Goal: Task Accomplishment & Management: Use online tool/utility

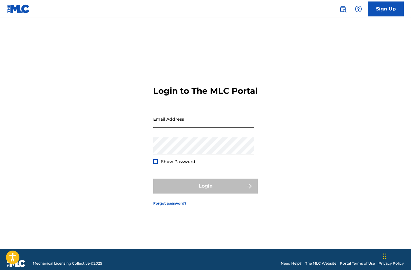
click at [191, 127] on input "Email Address" at bounding box center [203, 118] width 101 height 17
type input "[EMAIL_ADDRESS][DOMAIN_NAME]"
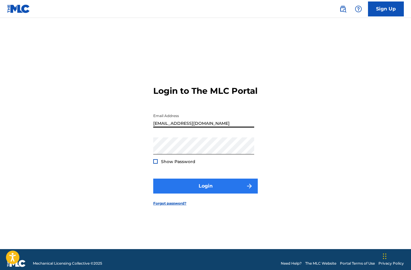
click at [180, 193] on button "Login" at bounding box center [205, 185] width 104 height 15
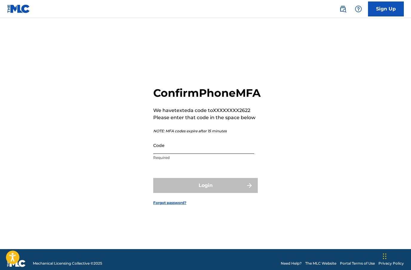
click at [182, 154] on input "Code" at bounding box center [203, 145] width 101 height 17
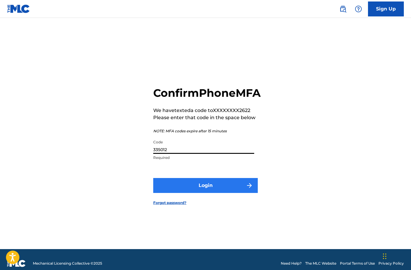
type input "335012"
click at [184, 193] on button "Login" at bounding box center [205, 185] width 104 height 15
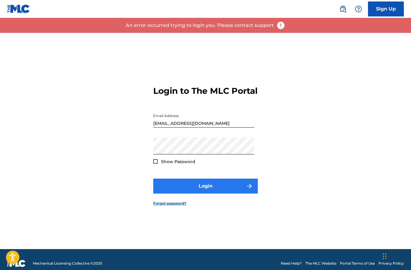
click at [198, 193] on button "Login" at bounding box center [205, 185] width 104 height 15
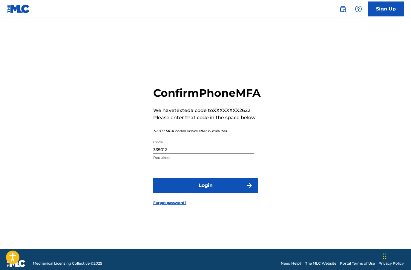
click at [172, 154] on input "335012" at bounding box center [203, 145] width 101 height 17
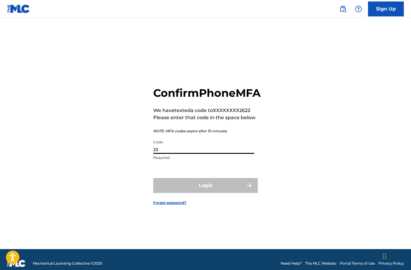
type input "3"
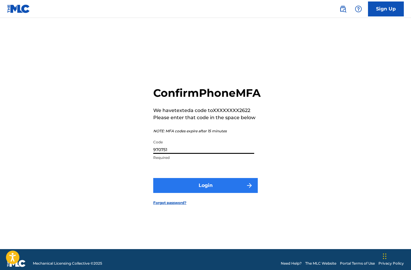
type input "970751"
click at [176, 193] on button "Login" at bounding box center [205, 185] width 104 height 15
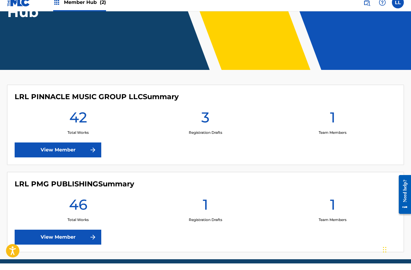
scroll to position [112, 0]
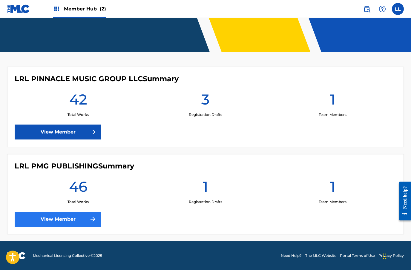
click at [67, 220] on link "View Member" at bounding box center [58, 219] width 87 height 15
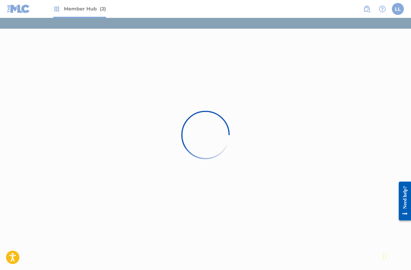
scroll to position [24, 0]
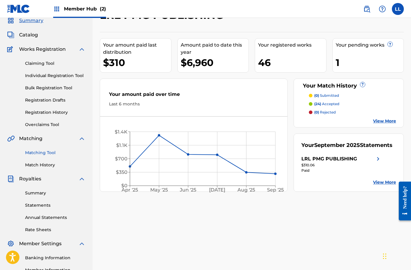
click at [49, 155] on link "Matching Tool" at bounding box center [55, 152] width 60 height 6
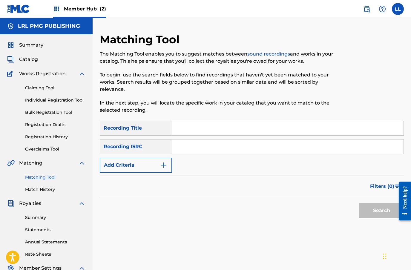
click at [192, 126] on input "Search Form" at bounding box center [287, 128] width 231 height 14
click at [192, 144] on input "Search Form" at bounding box center [287, 146] width 231 height 14
click at [180, 146] on input "Search Form" at bounding box center [287, 146] width 231 height 14
paste input "USAKS0500725"
type input "USAKS0500725"
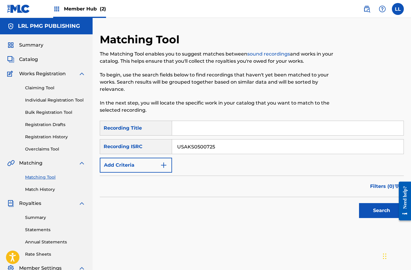
click at [192, 124] on input "Search Form" at bounding box center [287, 128] width 231 height 14
type input "Sinners Prayer"
click at [155, 165] on button "Add Criteria" at bounding box center [136, 165] width 72 height 15
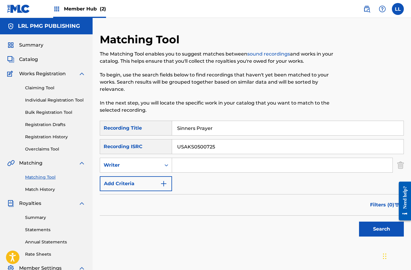
click at [201, 164] on input "Search Form" at bounding box center [282, 165] width 220 height 14
click at [381, 229] on button "Search" at bounding box center [381, 228] width 45 height 15
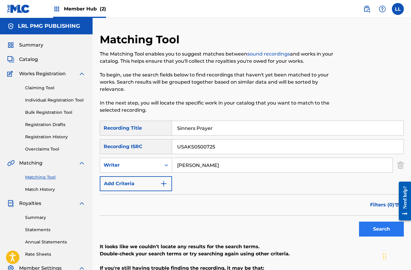
click at [381, 228] on button "Search" at bounding box center [381, 228] width 45 height 15
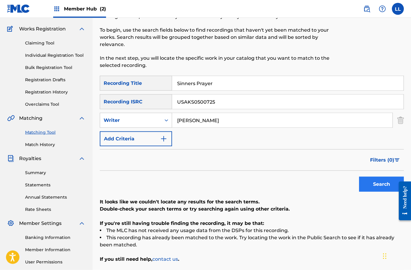
scroll to position [46, 0]
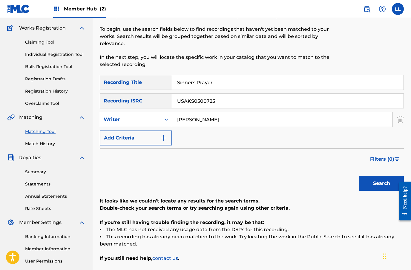
click at [217, 121] on input "[PERSON_NAME]" at bounding box center [282, 119] width 220 height 14
type input "J"
click at [371, 179] on button "Search" at bounding box center [381, 183] width 45 height 15
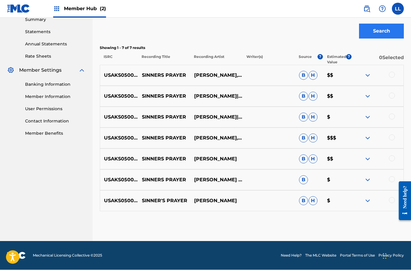
scroll to position [173, 0]
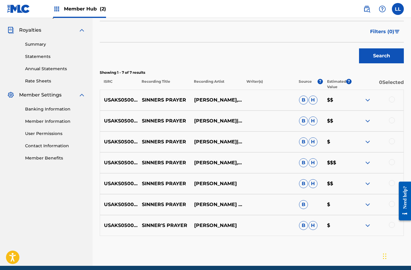
click at [398, 195] on div "USAKS0500725 SINNERS PRAYER [PERSON_NAME] & [PERSON_NAME] & THE BROADCASTERS B $" at bounding box center [252, 204] width 304 height 21
click at [367, 163] on img at bounding box center [367, 162] width 7 height 7
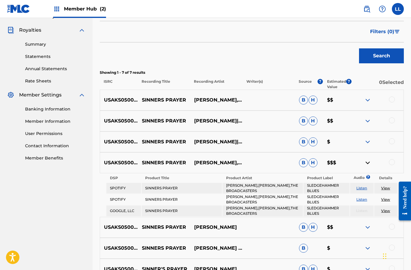
click at [364, 101] on img at bounding box center [367, 99] width 7 height 7
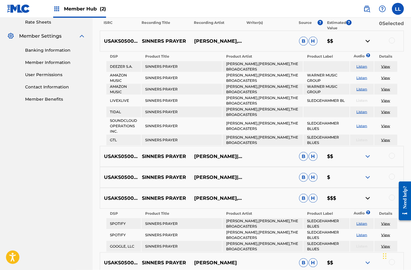
scroll to position [232, 0]
click at [362, 156] on div at bounding box center [377, 155] width 52 height 7
click at [368, 157] on img at bounding box center [367, 155] width 7 height 7
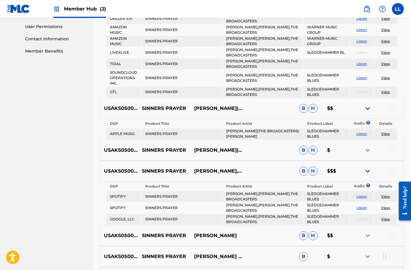
scroll to position [286, 0]
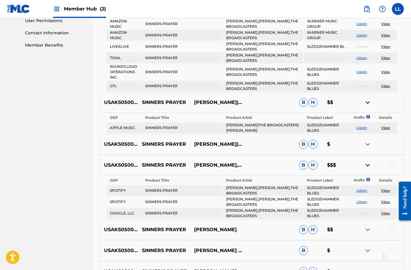
click at [365, 147] on img at bounding box center [367, 144] width 7 height 7
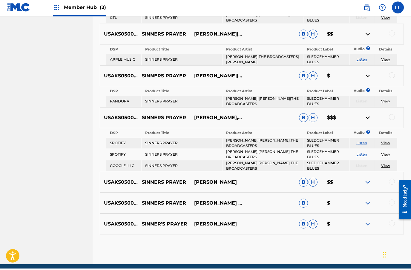
scroll to position [377, 0]
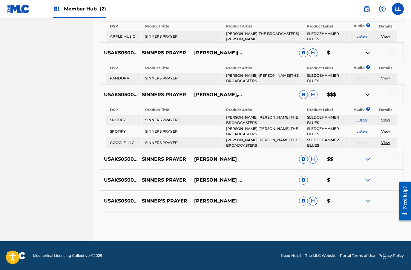
click at [368, 159] on img at bounding box center [367, 158] width 7 height 7
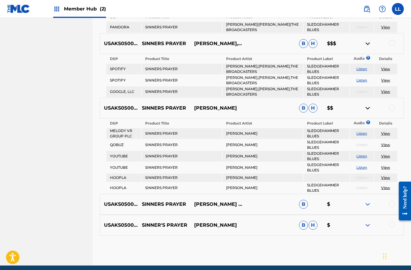
scroll to position [428, 0]
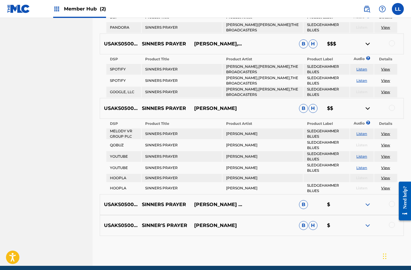
click at [365, 204] on img at bounding box center [367, 204] width 7 height 7
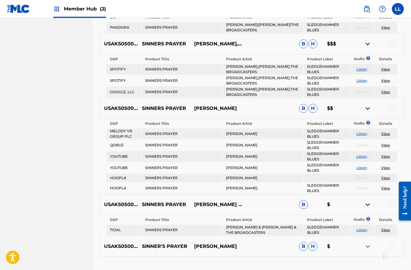
click at [366, 244] on img at bounding box center [367, 246] width 7 height 7
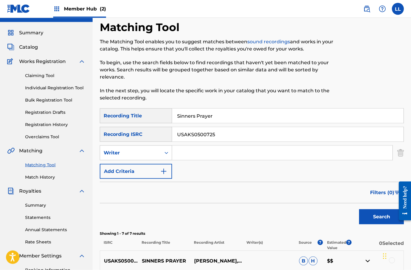
scroll to position [0, 0]
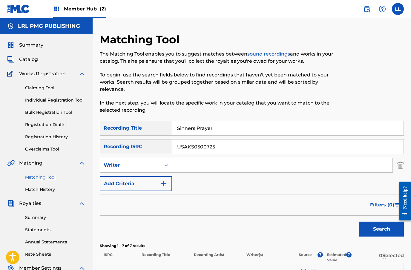
click at [225, 128] on input "Sinners Prayer" at bounding box center [287, 128] width 231 height 14
click at [243, 148] on input "USAKS0500725" at bounding box center [287, 146] width 231 height 14
type input "U"
click at [197, 128] on input "Sinners Prayer" at bounding box center [287, 128] width 231 height 14
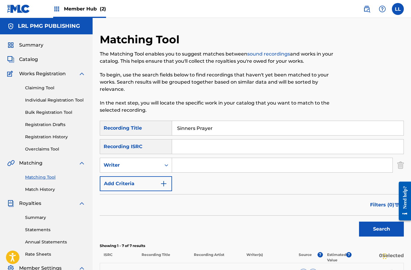
click at [191, 129] on input "Sinners Prayer" at bounding box center [287, 128] width 231 height 14
click at [216, 126] on input "Sinners Prayer" at bounding box center [287, 128] width 231 height 14
type input "S"
click at [184, 148] on input "Search Form" at bounding box center [287, 146] width 231 height 14
click at [180, 148] on input "Search Form" at bounding box center [287, 146] width 231 height 14
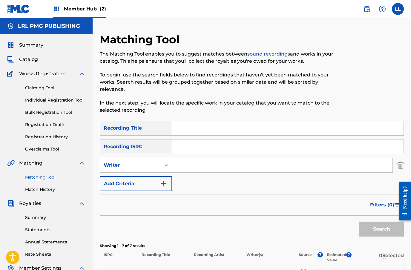
paste input "USAKS0500729"
type input "USAKS0500729"
click at [182, 127] on input "Search Form" at bounding box center [287, 128] width 231 height 14
click at [199, 127] on input "Thi" at bounding box center [287, 128] width 231 height 14
type input "Think"
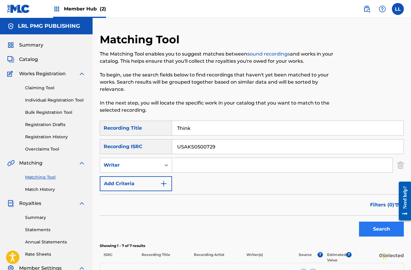
click at [377, 229] on button "Search" at bounding box center [381, 228] width 45 height 15
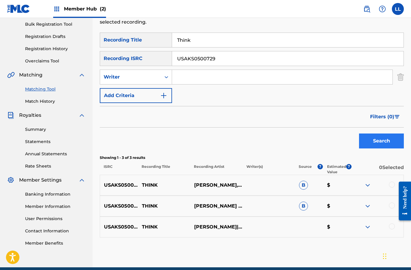
scroll to position [90, 0]
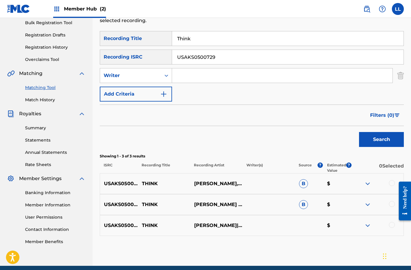
click at [366, 183] on img at bounding box center [367, 183] width 7 height 7
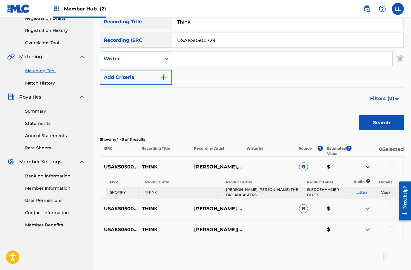
scroll to position [110, 0]
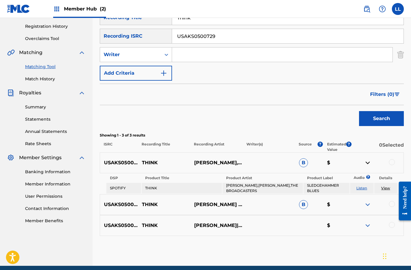
click at [366, 204] on img at bounding box center [367, 204] width 7 height 7
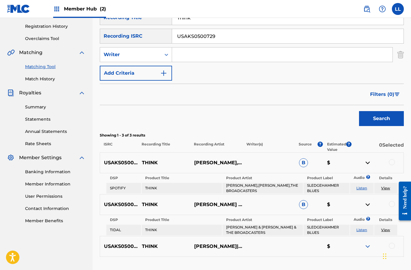
click at [360, 246] on div at bounding box center [377, 246] width 52 height 7
click at [364, 243] on img at bounding box center [367, 246] width 7 height 7
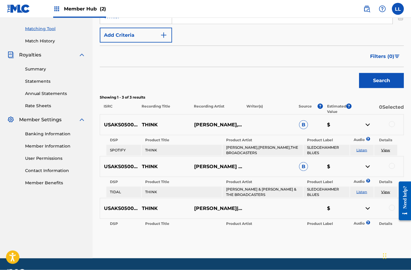
scroll to position [149, 0]
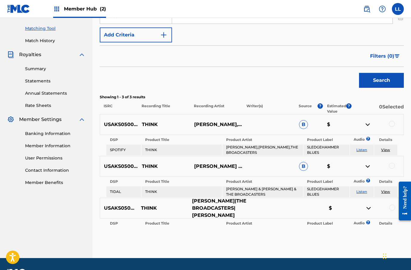
click at [215, 205] on p "[PERSON_NAME]|THE BROADCASTERS|[PERSON_NAME]" at bounding box center [217, 207] width 58 height 21
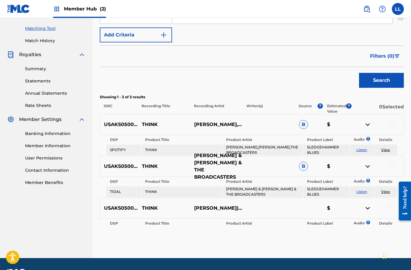
click at [226, 165] on p "[PERSON_NAME] & [PERSON_NAME] & THE BROADCASTERS" at bounding box center [216, 166] width 52 height 29
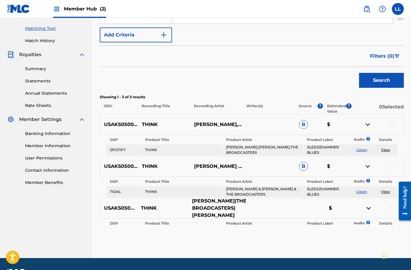
click at [218, 209] on p "[PERSON_NAME]|THE BROADCASTERS|[PERSON_NAME]" at bounding box center [217, 207] width 58 height 21
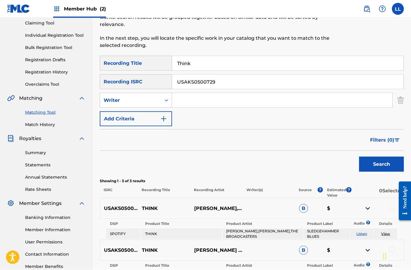
scroll to position [64, 0]
click at [199, 62] on input "Think" at bounding box center [287, 63] width 231 height 14
click at [234, 78] on input "USAKS0500729" at bounding box center [287, 82] width 231 height 14
click at [198, 80] on input "USAKS0500729" at bounding box center [287, 82] width 231 height 14
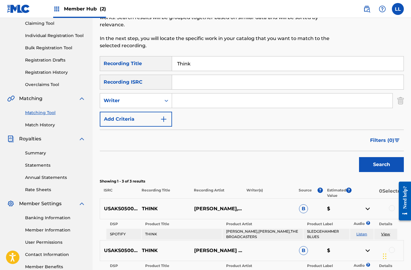
click at [186, 65] on input "Think" at bounding box center [287, 63] width 231 height 14
click at [186, 64] on input "Think" at bounding box center [287, 63] width 231 height 14
click at [187, 59] on input "Think" at bounding box center [287, 63] width 231 height 14
click at [186, 79] on input "Search Form" at bounding box center [287, 82] width 231 height 14
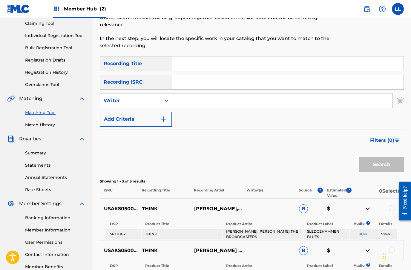
click at [178, 83] on input "Search Form" at bounding box center [287, 82] width 231 height 14
paste input "USAKS0500730"
type input "USAKS0500730"
click at [195, 61] on input "Search Form" at bounding box center [287, 63] width 231 height 14
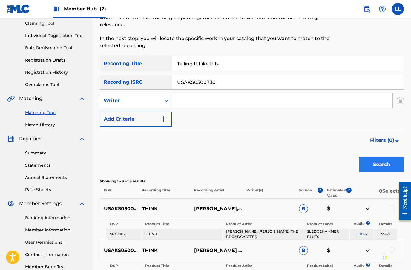
type input "Telling It Like It Is"
click at [370, 166] on button "Search" at bounding box center [381, 164] width 45 height 15
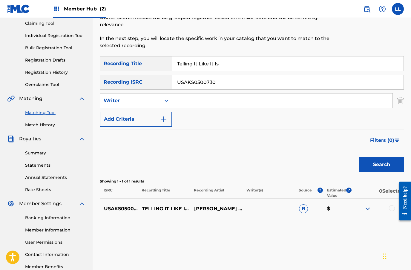
click at [366, 209] on img at bounding box center [367, 208] width 7 height 7
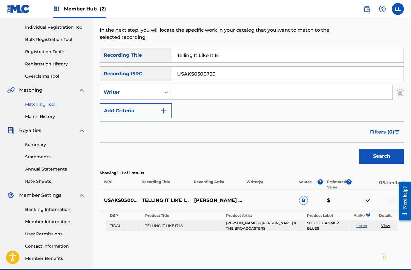
scroll to position [69, 0]
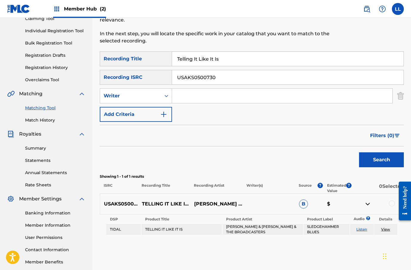
click at [385, 208] on div "USAKS0500730 TELLING IT LIKE IT IS [PERSON_NAME] & [PERSON_NAME] & THE BROADCAS…" at bounding box center [252, 203] width 304 height 21
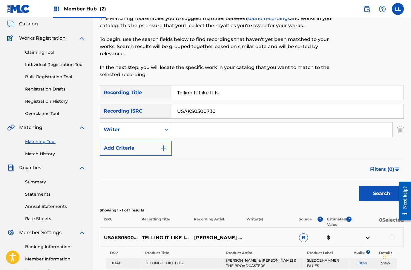
scroll to position [30, 0]
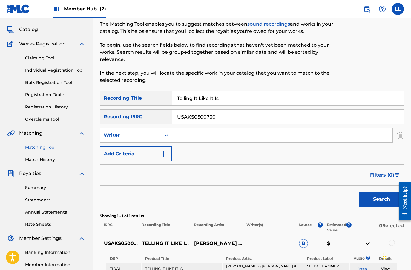
click at [207, 99] on input "Telling It Like It Is" at bounding box center [287, 98] width 231 height 14
click at [201, 95] on input "Telling It Like It Is" at bounding box center [287, 98] width 231 height 14
click at [204, 97] on input "Telling It Like It Is" at bounding box center [287, 98] width 231 height 14
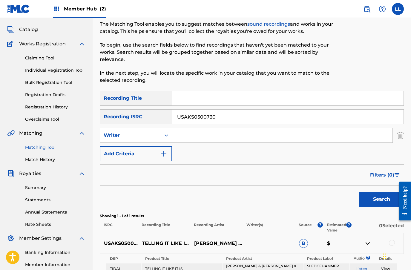
click at [204, 117] on input "USAKS0500730" at bounding box center [287, 116] width 231 height 14
click at [198, 115] on input "USAKS0500730" at bounding box center [287, 116] width 231 height 14
click at [196, 112] on input "USAKS0500730" at bounding box center [287, 116] width 231 height 14
click at [195, 112] on input "USAKS0500730" at bounding box center [287, 116] width 231 height 14
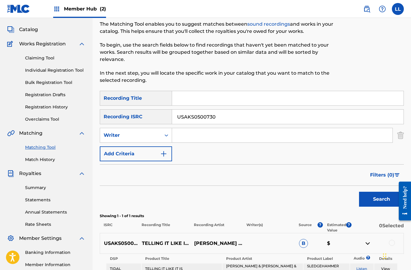
paste input "26"
type input "USAKS0500726"
click at [192, 98] on input "Search Form" at bounding box center [287, 98] width 231 height 14
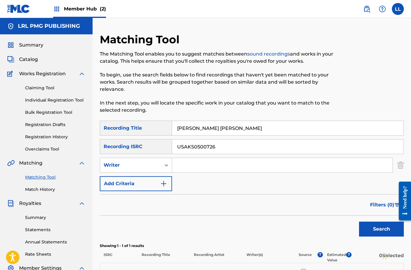
click at [190, 126] on input "[PERSON_NAME] [PERSON_NAME]" at bounding box center [287, 128] width 231 height 14
click at [371, 228] on button "Search" at bounding box center [381, 228] width 45 height 15
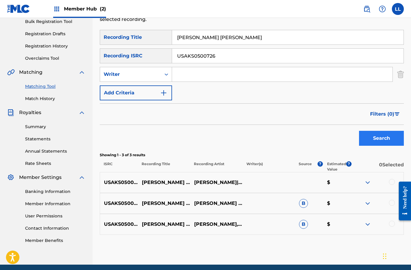
scroll to position [90, 0]
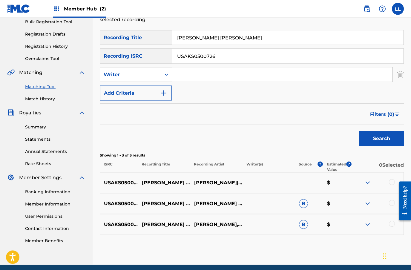
click at [357, 182] on div at bounding box center [377, 182] width 52 height 7
click at [369, 183] on img at bounding box center [367, 182] width 7 height 7
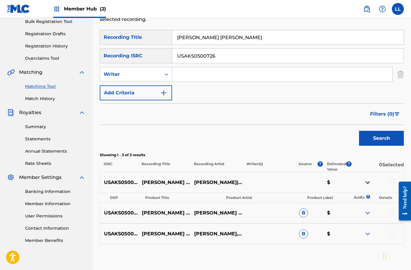
click at [364, 212] on img at bounding box center [367, 212] width 7 height 7
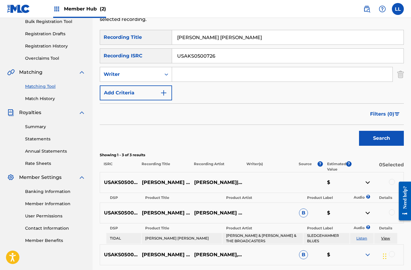
click at [362, 252] on div at bounding box center [377, 254] width 52 height 7
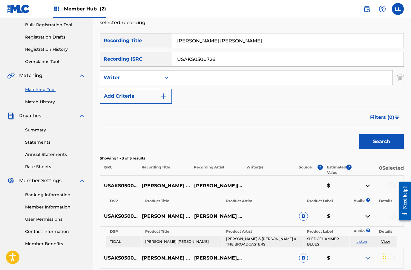
click at [368, 259] on img at bounding box center [367, 257] width 7 height 7
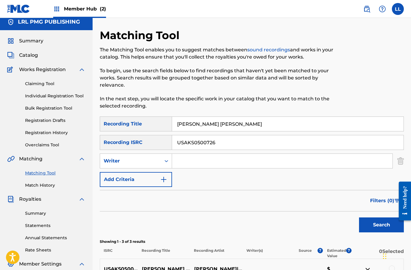
scroll to position [0, 0]
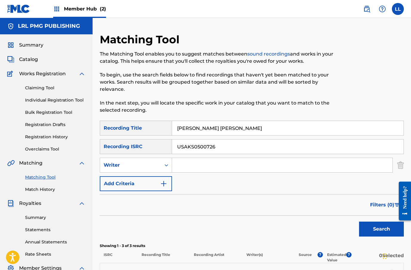
click at [198, 124] on input "[PERSON_NAME] [PERSON_NAME]" at bounding box center [287, 128] width 231 height 14
click at [194, 128] on input "[PERSON_NAME] [PERSON_NAME]" at bounding box center [287, 128] width 231 height 14
click at [203, 126] on input "[PERSON_NAME] [PERSON_NAME]" at bounding box center [287, 128] width 231 height 14
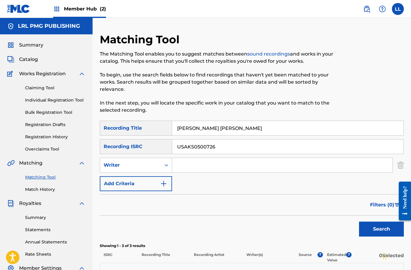
click at [187, 130] on input "[PERSON_NAME] [PERSON_NAME]" at bounding box center [287, 128] width 231 height 14
type input "S"
click at [229, 126] on input "I Count the days your gone" at bounding box center [287, 128] width 231 height 14
click at [368, 227] on button "Search" at bounding box center [381, 228] width 45 height 15
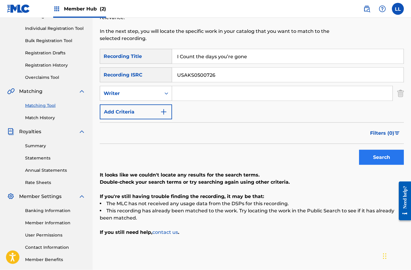
scroll to position [63, 0]
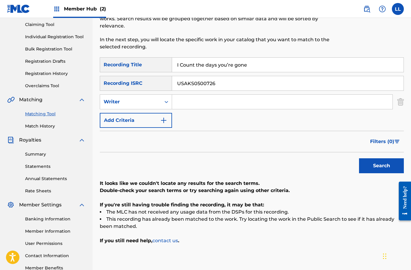
click at [197, 65] on input "I Count the days you’re gone" at bounding box center [287, 65] width 231 height 14
click at [194, 64] on input "I Count the days you’re gone" at bounding box center [287, 65] width 231 height 14
paste input "USAKS0500724"
type input "USAKS0500724"
click at [209, 65] on input "USAKS0500724" at bounding box center [287, 65] width 231 height 14
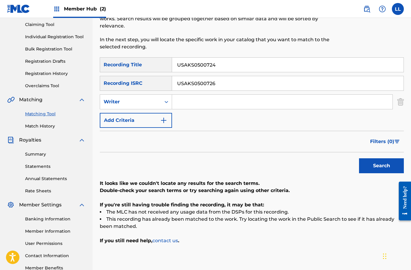
click at [209, 65] on input "USAKS0500724" at bounding box center [287, 65] width 231 height 14
click at [204, 66] on input "USAKS0500724" at bounding box center [287, 65] width 231 height 14
click at [202, 81] on input "USAKS0500726" at bounding box center [287, 83] width 231 height 14
click at [202, 80] on input "USAKS0500726" at bounding box center [287, 83] width 231 height 14
click at [195, 85] on input "USAKS0500726" at bounding box center [287, 83] width 231 height 14
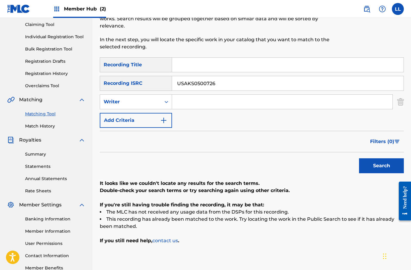
paste input "4"
type input "USAKS0500724"
click at [196, 65] on input "Search Form" at bounding box center [287, 65] width 231 height 14
type input "I Count The Days You’re Gone"
click at [379, 167] on button "Search" at bounding box center [381, 165] width 45 height 15
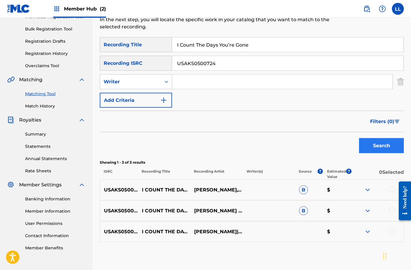
scroll to position [90, 0]
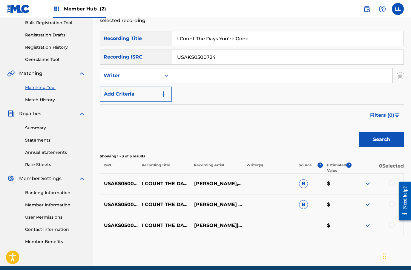
click at [370, 183] on img at bounding box center [367, 183] width 7 height 7
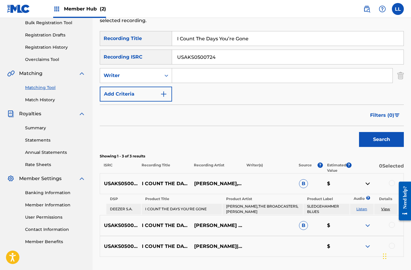
click at [367, 225] on img at bounding box center [367, 225] width 7 height 7
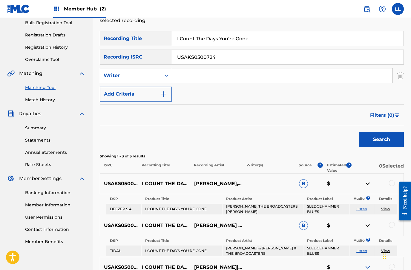
click at [363, 261] on div "USAKS0500724 I COUNT THE DAYS YOU'RE GONE [PERSON_NAME]|THE BROADCASTERS|[PERSO…" at bounding box center [252, 267] width 304 height 21
click at [364, 269] on img at bounding box center [367, 266] width 7 height 7
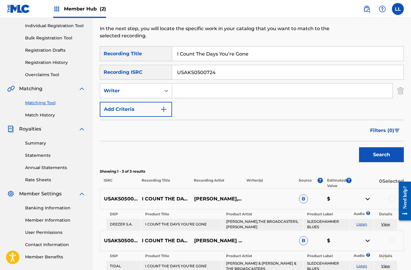
scroll to position [0, 0]
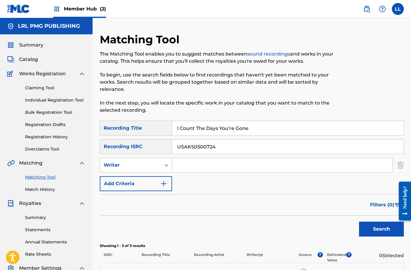
click at [205, 146] on input "USAKS0500724" at bounding box center [287, 146] width 231 height 14
click at [205, 145] on input "USAKS0500724" at bounding box center [287, 146] width 231 height 14
click at [202, 145] on input "USAKS0500724" at bounding box center [287, 146] width 231 height 14
click at [202, 144] on input "USAKS0500724" at bounding box center [287, 146] width 231 height 14
paste input "32"
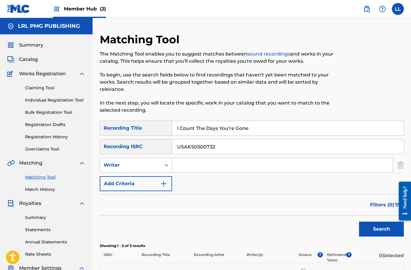
type input "USAKS0500732"
click at [209, 131] on input "I Count The Days You’re Gone" at bounding box center [287, 128] width 231 height 14
click at [209, 130] on input "I Count The Days You’re Gone" at bounding box center [287, 128] width 231 height 14
click at [206, 128] on input "I Count The Days You’re Gone" at bounding box center [287, 128] width 231 height 14
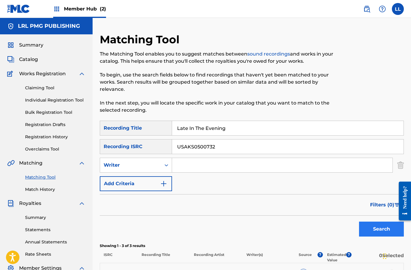
type input "Late In The Evening"
click at [374, 232] on button "Search" at bounding box center [381, 228] width 45 height 15
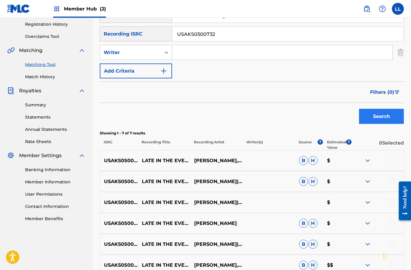
scroll to position [146, 0]
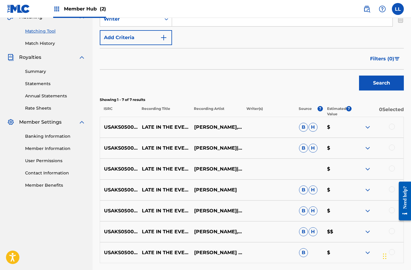
click at [364, 130] on img at bounding box center [367, 127] width 7 height 7
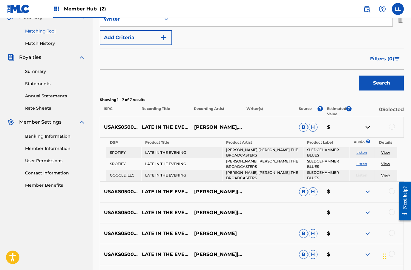
click at [368, 191] on img at bounding box center [367, 191] width 7 height 7
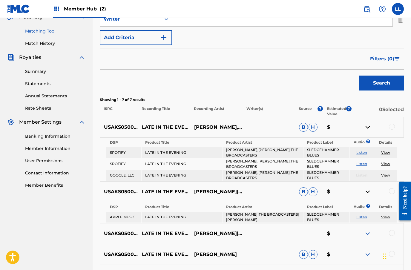
click at [365, 234] on img at bounding box center [367, 233] width 7 height 7
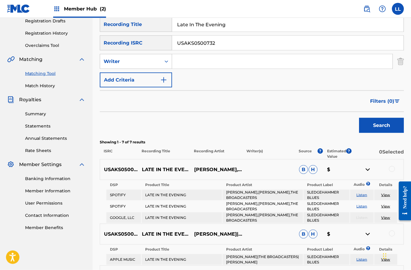
scroll to position [104, 0]
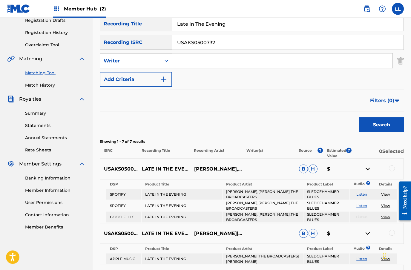
click at [367, 269] on img at bounding box center [367, 274] width 7 height 7
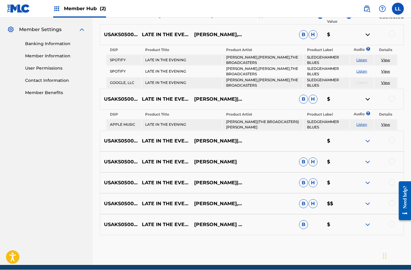
scroll to position [237, 0]
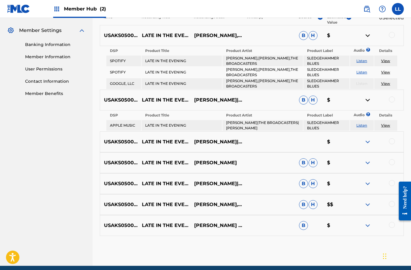
click at [370, 161] on img at bounding box center [367, 162] width 7 height 7
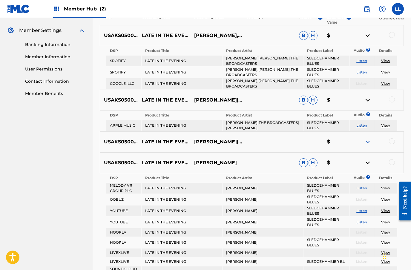
click at [367, 144] on img at bounding box center [367, 141] width 7 height 7
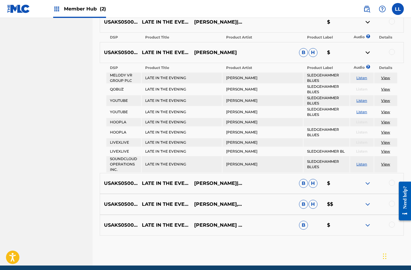
scroll to position [351, 0]
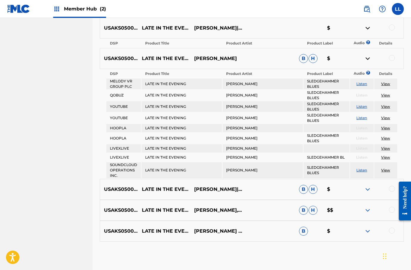
click at [364, 35] on div "USAKS0500732 LATE IN THE EVENING [PERSON_NAME]|THE BROADCASTERS|[PERSON_NAME] $" at bounding box center [252, 28] width 304 height 21
click at [370, 30] on img at bounding box center [367, 27] width 7 height 7
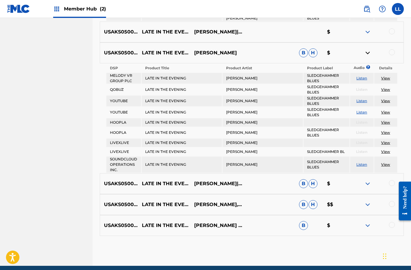
click at [364, 30] on img at bounding box center [367, 31] width 7 height 7
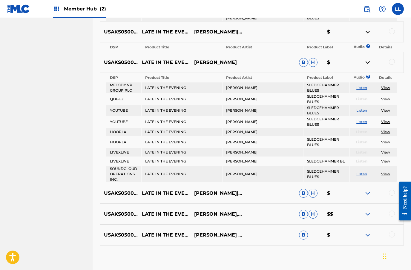
click at [365, 196] on img at bounding box center [367, 192] width 7 height 7
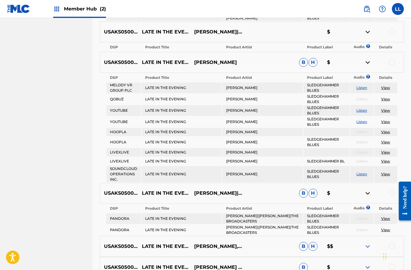
click at [366, 248] on img at bounding box center [367, 246] width 7 height 7
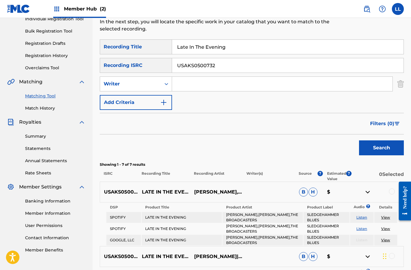
scroll to position [0, 0]
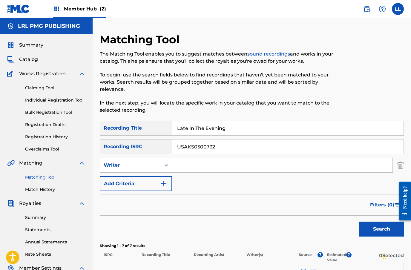
click at [216, 127] on input "Late In The Evening" at bounding box center [287, 128] width 231 height 14
click at [217, 126] on input "Late In The Evening" at bounding box center [287, 128] width 231 height 14
click at [192, 127] on input "Search Form" at bounding box center [287, 128] width 231 height 14
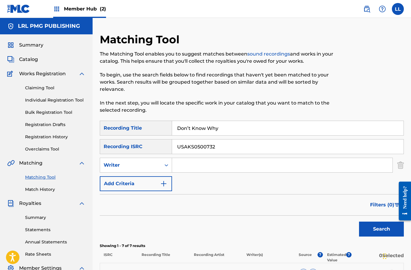
type input "Don’t Know Why"
click at [200, 149] on input "USAKS0500732" at bounding box center [287, 146] width 231 height 14
click at [195, 144] on input "USAKS0500732" at bounding box center [287, 146] width 231 height 14
click at [199, 146] on input "USAKS0500732" at bounding box center [287, 146] width 231 height 14
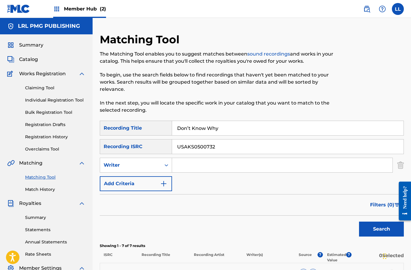
click at [198, 145] on input "USAKS0500732" at bounding box center [287, 146] width 231 height 14
paste input "1"
type input "USAKS0500731"
click at [380, 226] on button "Search" at bounding box center [381, 228] width 45 height 15
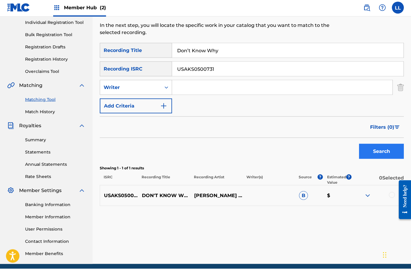
scroll to position [76, 0]
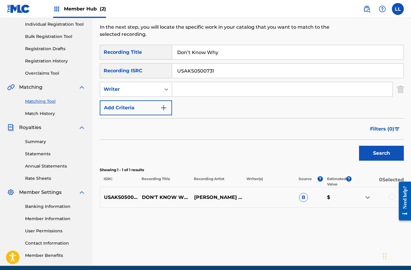
click at [364, 199] on img at bounding box center [367, 197] width 7 height 7
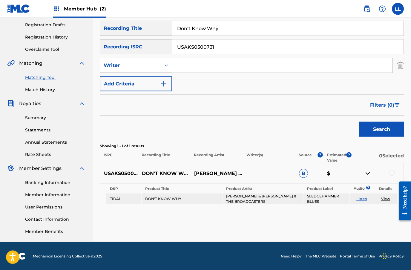
scroll to position [100, 0]
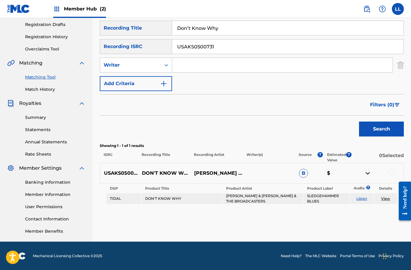
click at [193, 29] on input "Don’t Know Why" at bounding box center [287, 28] width 231 height 14
click at [188, 28] on input "Don’t Know Why" at bounding box center [287, 28] width 231 height 14
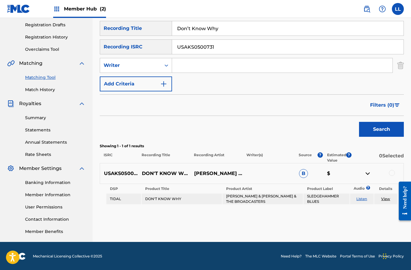
click at [200, 28] on input "Don’t Know Why" at bounding box center [287, 28] width 231 height 14
click at [199, 27] on input "Don’t Know Why" at bounding box center [287, 28] width 231 height 14
type input "Please Din’t Light the flame"
click at [198, 48] on input "USAKS0500731" at bounding box center [287, 47] width 231 height 14
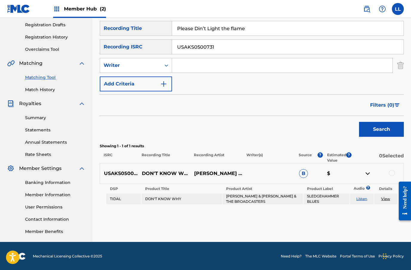
click at [198, 47] on input "USAKS0500731" at bounding box center [287, 47] width 231 height 14
click at [194, 48] on input "USAKS0500731" at bounding box center [287, 47] width 231 height 14
paste input "27"
type input "USAKS0500727"
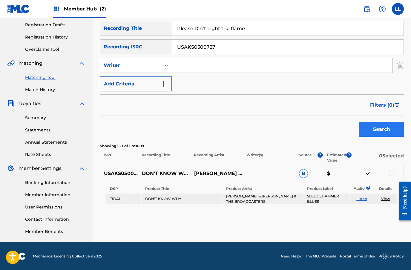
click at [384, 127] on button "Search" at bounding box center [381, 129] width 45 height 15
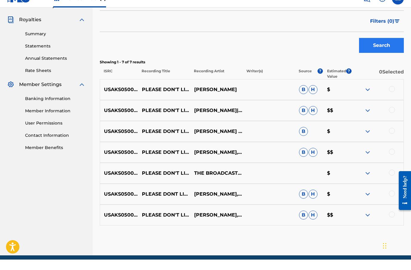
scroll to position [198, 0]
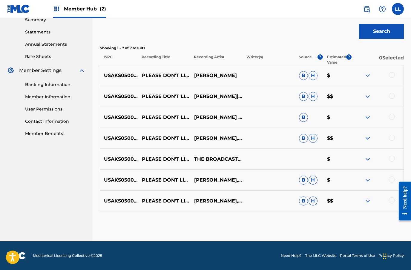
click at [360, 78] on div at bounding box center [377, 75] width 52 height 7
click at [364, 77] on img at bounding box center [367, 75] width 7 height 7
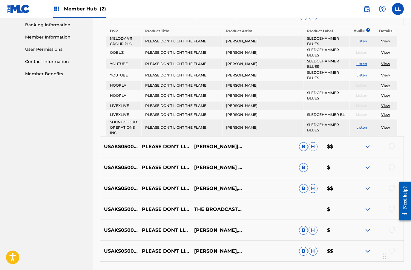
scroll to position [255, 0]
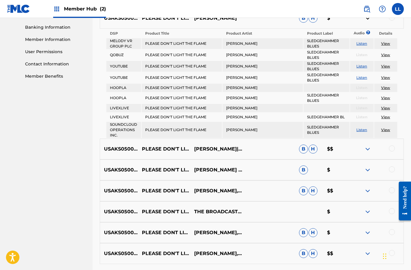
click at [364, 151] on img at bounding box center [367, 148] width 7 height 7
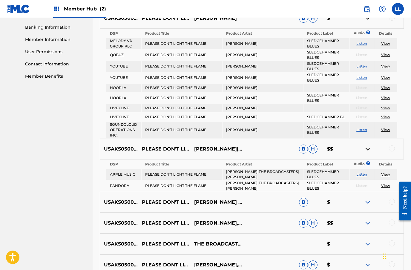
click at [367, 201] on img at bounding box center [367, 201] width 7 height 7
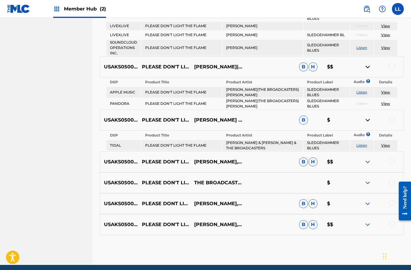
scroll to position [336, 0]
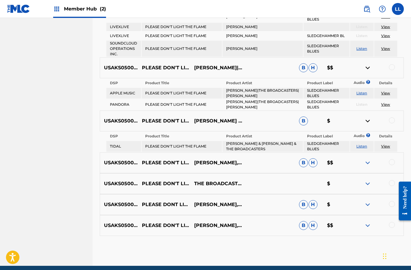
click at [362, 166] on div at bounding box center [377, 162] width 52 height 7
click at [366, 162] on img at bounding box center [367, 162] width 7 height 7
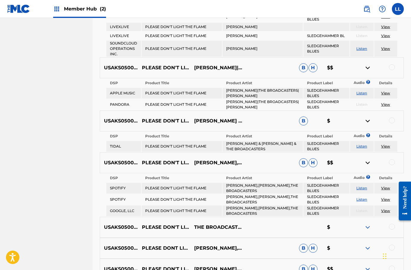
click at [365, 225] on img at bounding box center [367, 226] width 7 height 7
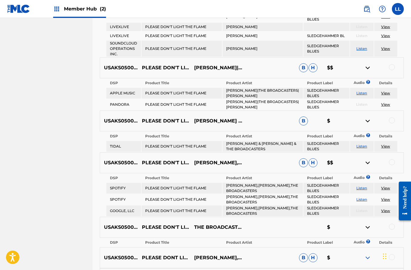
click at [365, 254] on img at bounding box center [367, 257] width 7 height 7
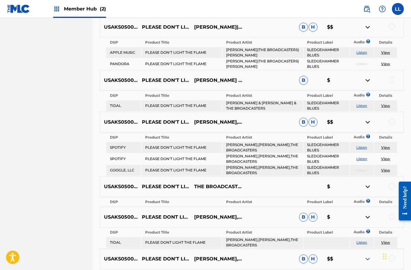
scroll to position [375, 0]
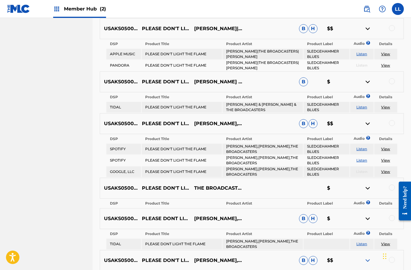
click at [365, 263] on img at bounding box center [367, 260] width 7 height 7
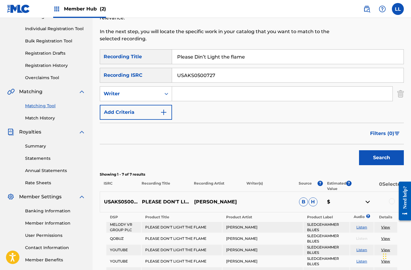
scroll to position [0, 0]
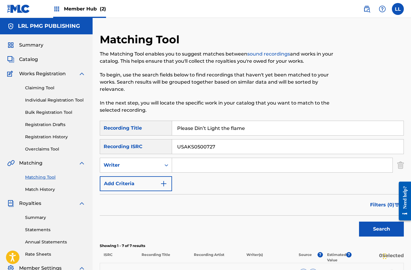
click at [205, 129] on input "Please Din’t Light the flame" at bounding box center [287, 128] width 231 height 14
click at [204, 129] on input "Please Din’t Light the flame" at bounding box center [287, 128] width 231 height 14
type input "Lay For me sometimes"
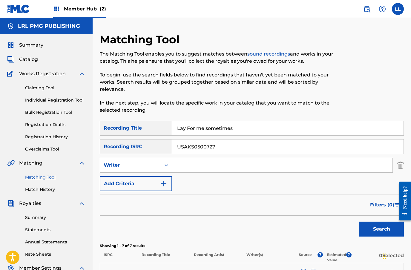
click at [197, 146] on input "USAKS0500727" at bounding box center [287, 146] width 231 height 14
click at [192, 149] on input "USAKS0500727" at bounding box center [287, 146] width 231 height 14
paste input "2"
type input "USAKS0500722"
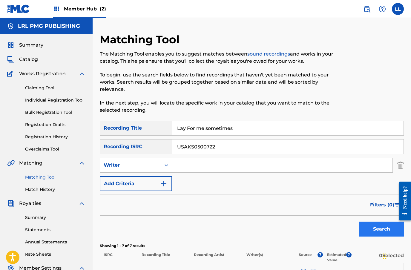
click at [373, 225] on button "Search" at bounding box center [381, 228] width 45 height 15
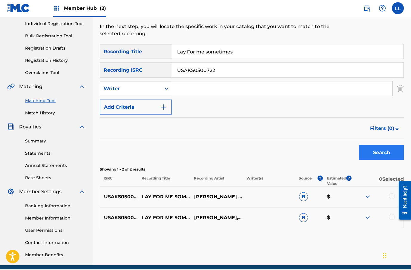
scroll to position [76, 0]
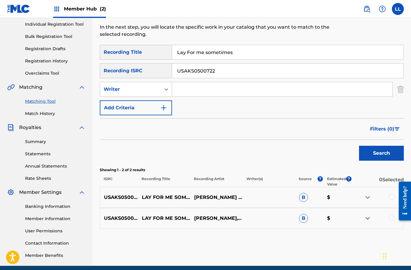
click at [365, 198] on img at bounding box center [367, 197] width 7 height 7
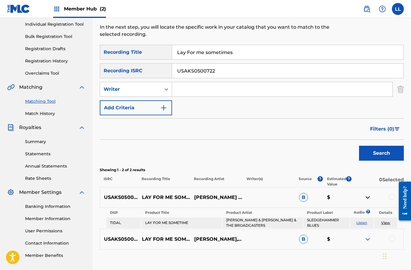
click at [365, 240] on img at bounding box center [367, 238] width 7 height 7
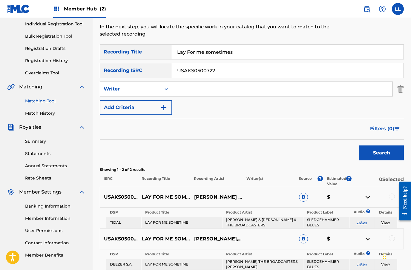
scroll to position [0, 0]
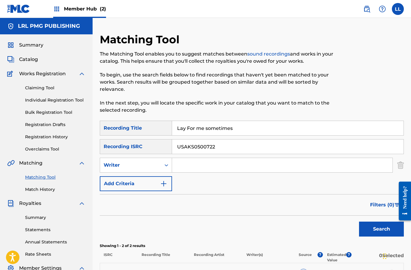
click at [212, 128] on input "Lay For me sometimes" at bounding box center [287, 128] width 231 height 14
click at [211, 128] on input "Lay For me sometimes" at bounding box center [287, 128] width 231 height 14
click at [206, 131] on input "Lay For me sometimes" at bounding box center [287, 128] width 231 height 14
type input "Just to be with You"
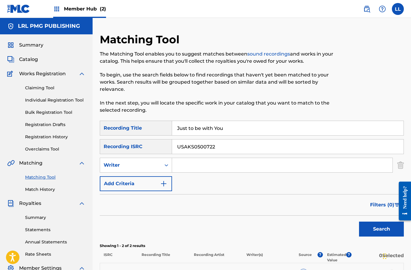
click at [197, 146] on input "USAKS0500722" at bounding box center [287, 146] width 231 height 14
click at [196, 146] on input "USAKS0500722" at bounding box center [287, 146] width 231 height 14
click at [191, 147] on input "USAKS0500722" at bounding box center [287, 146] width 231 height 14
paste input "3"
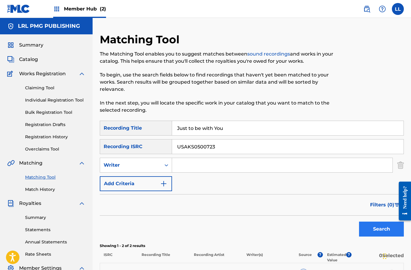
click at [375, 227] on button "Search" at bounding box center [381, 228] width 45 height 15
click at [373, 226] on button "Search" at bounding box center [381, 228] width 45 height 15
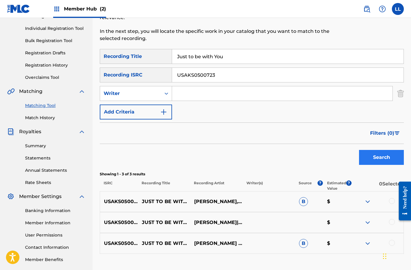
scroll to position [90, 0]
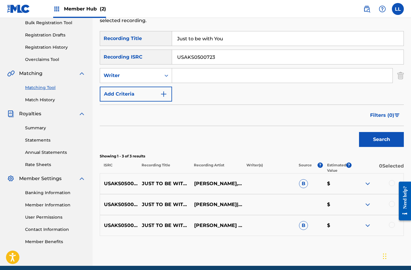
click at [364, 186] on img at bounding box center [367, 183] width 7 height 7
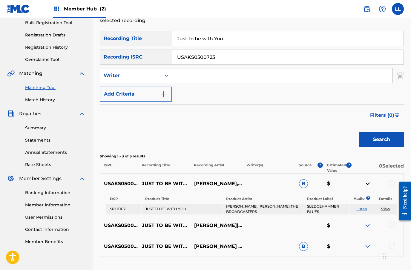
click at [368, 226] on img at bounding box center [367, 225] width 7 height 7
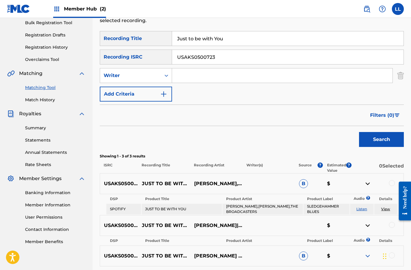
click at [364, 254] on img at bounding box center [367, 255] width 7 height 7
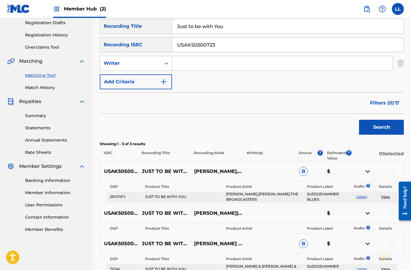
scroll to position [93, 0]
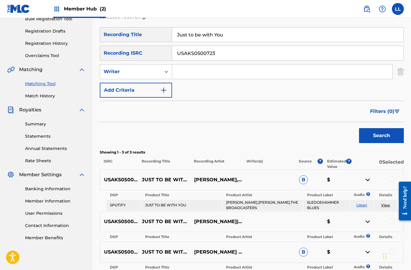
click at [366, 180] on img at bounding box center [367, 179] width 7 height 7
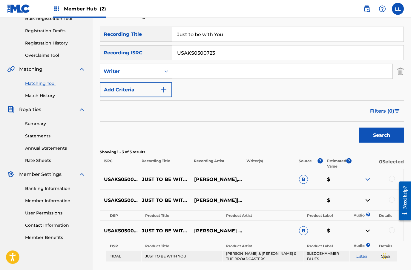
scroll to position [94, 0]
click at [370, 180] on img at bounding box center [367, 179] width 7 height 7
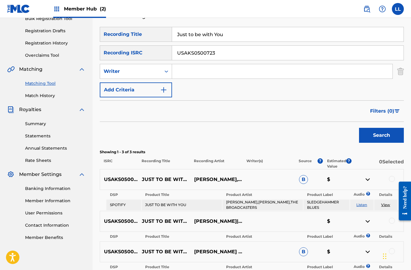
click at [362, 222] on div at bounding box center [377, 220] width 52 height 7
click at [365, 220] on img at bounding box center [367, 220] width 7 height 7
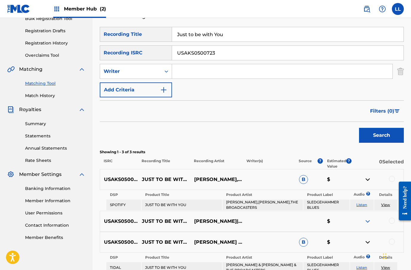
click at [365, 223] on img at bounding box center [367, 220] width 7 height 7
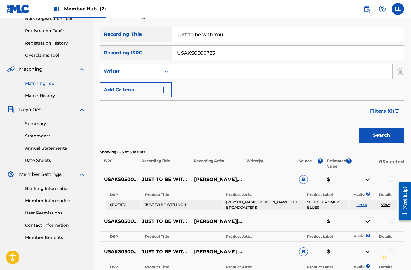
click at [365, 254] on img at bounding box center [367, 251] width 7 height 7
click at [365, 251] on img at bounding box center [367, 251] width 7 height 7
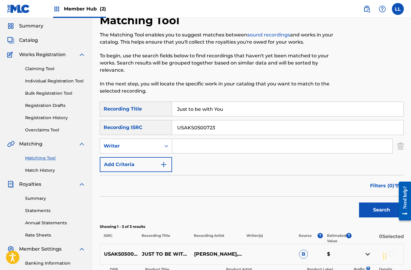
scroll to position [0, 0]
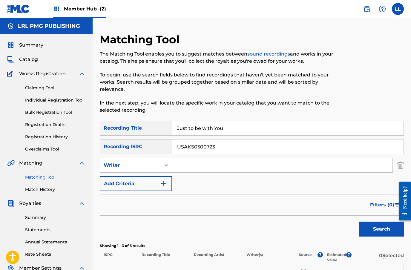
click at [203, 146] on input "USAKS0500723" at bounding box center [287, 146] width 231 height 14
click at [203, 145] on input "USAKS0500723" at bounding box center [287, 146] width 231 height 14
click at [202, 145] on input "USAKS0500723" at bounding box center [287, 146] width 231 height 14
paste input "8"
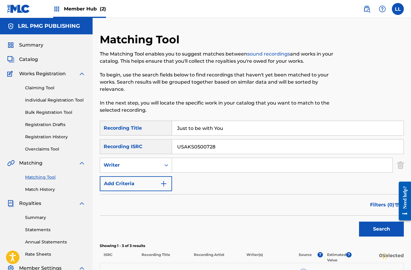
type input "USAKS0500728"
click at [189, 129] on input "Just to be with You" at bounding box center [287, 128] width 231 height 14
click at [377, 226] on button "Search" at bounding box center [381, 228] width 45 height 15
click at [373, 226] on button "Search" at bounding box center [381, 228] width 45 height 15
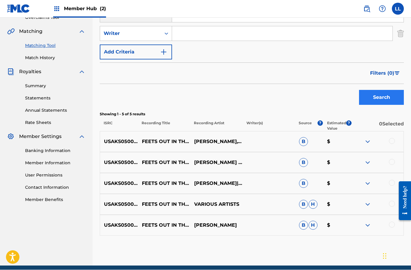
scroll to position [156, 0]
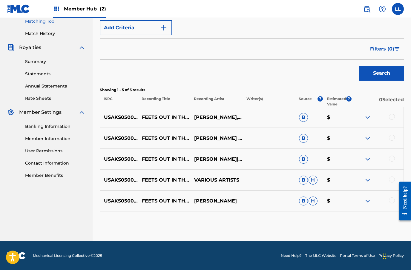
click at [365, 120] on img at bounding box center [367, 117] width 7 height 7
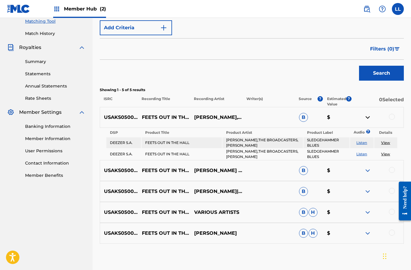
click at [367, 169] on img at bounding box center [367, 170] width 7 height 7
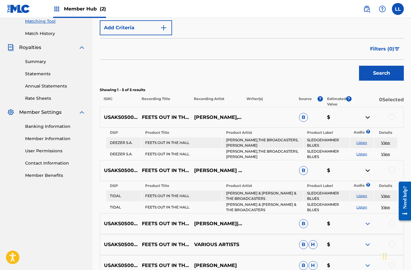
click at [367, 220] on img at bounding box center [367, 223] width 7 height 7
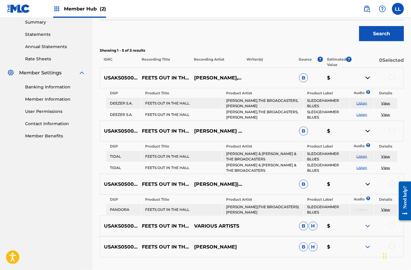
scroll to position [195, 0]
click at [363, 229] on div "USAKS0500728 FEETS OUT IN THE HALLWAY VARIOUS ARTISTS [PERSON_NAME]" at bounding box center [252, 225] width 304 height 21
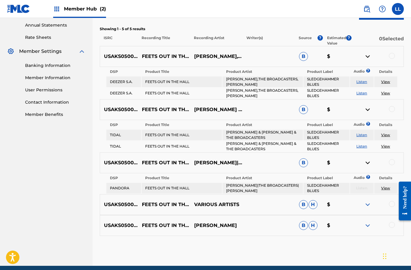
scroll to position [241, 0]
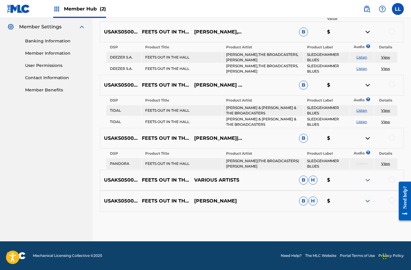
click at [366, 180] on img at bounding box center [367, 179] width 7 height 7
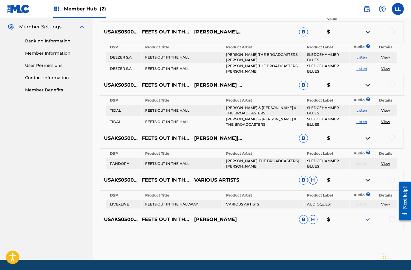
click at [364, 220] on img at bounding box center [367, 219] width 7 height 7
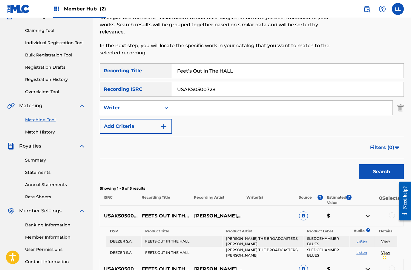
scroll to position [0, 0]
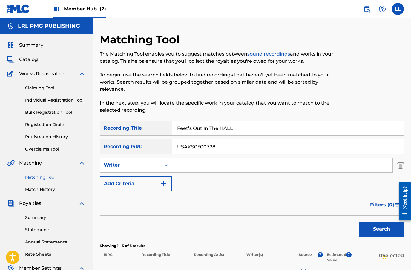
click at [227, 129] on input "Feet’s Out In The HALL" at bounding box center [287, 128] width 231 height 14
click at [223, 126] on input "Feet’s Out In The HALL" at bounding box center [287, 128] width 231 height 14
click at [223, 125] on input "Feet’s Out In The HALL" at bounding box center [287, 128] width 231 height 14
click at [213, 128] on input "Feet’s Out In The HALL" at bounding box center [287, 128] width 231 height 14
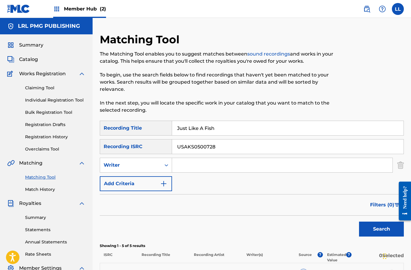
type input "Just Like A Fish"
click at [201, 147] on input "USAKS0500728" at bounding box center [287, 146] width 231 height 14
click at [198, 146] on input "USAKS0500728" at bounding box center [287, 146] width 231 height 14
click at [198, 148] on input "USAKS0500728" at bounding box center [287, 146] width 231 height 14
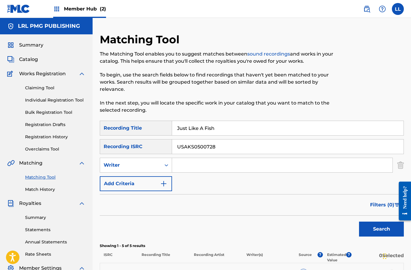
click at [198, 148] on input "USAKS0500728" at bounding box center [287, 146] width 231 height 14
paste input "6"
type input "USAKS0500628"
click at [377, 226] on button "Search" at bounding box center [381, 228] width 45 height 15
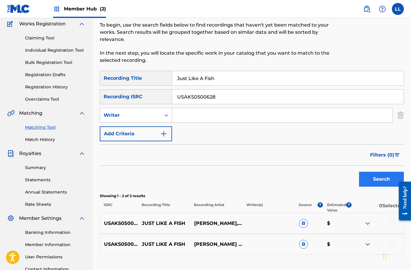
scroll to position [76, 0]
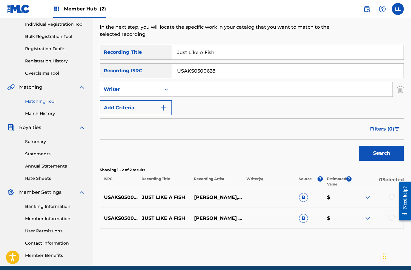
click at [368, 199] on img at bounding box center [367, 197] width 7 height 7
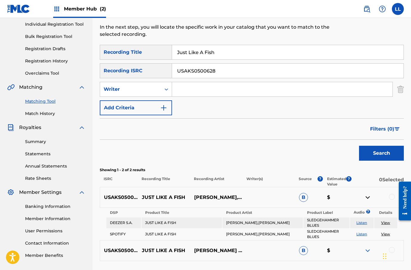
click at [364, 252] on img at bounding box center [367, 250] width 7 height 7
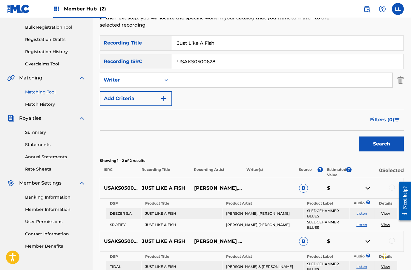
scroll to position [97, 0]
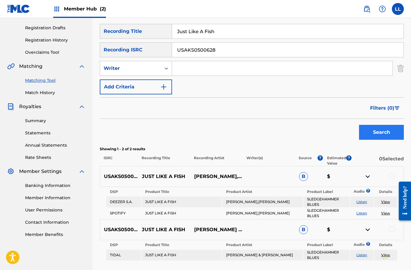
click at [376, 133] on button "Search" at bounding box center [381, 132] width 45 height 15
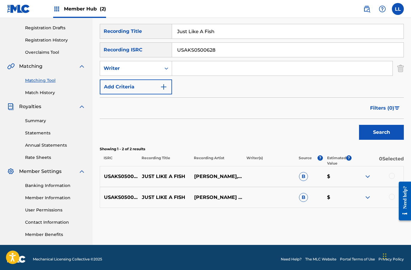
click at [370, 172] on div "USAKS0500628 JUST LIKE A FISH [PERSON_NAME],[PERSON_NAME] B $" at bounding box center [252, 176] width 304 height 21
click at [367, 178] on img at bounding box center [367, 176] width 7 height 7
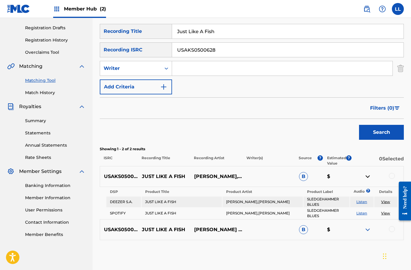
click at [366, 227] on img at bounding box center [367, 229] width 7 height 7
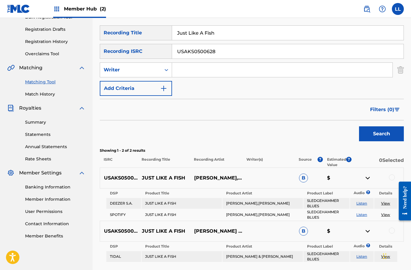
scroll to position [102, 0]
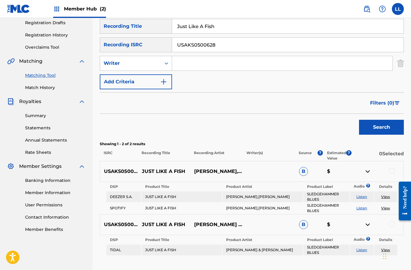
click at [199, 24] on input "Just Like A Fish" at bounding box center [287, 26] width 231 height 14
click at [192, 27] on input "Just Like A Fish" at bounding box center [287, 26] width 231 height 14
type input "Life without parole"
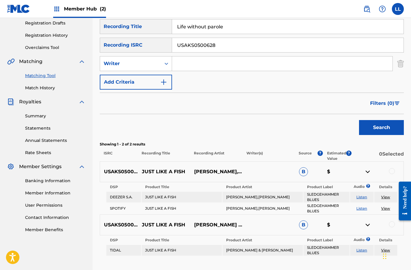
click at [202, 45] on input "USAKS0500628" at bounding box center [287, 45] width 231 height 14
click at [198, 42] on input "USAKS0500628" at bounding box center [287, 45] width 231 height 14
click at [201, 44] on input "USAKS0500628" at bounding box center [287, 45] width 231 height 14
click at [201, 43] on input "USAKS0500628" at bounding box center [287, 45] width 231 height 14
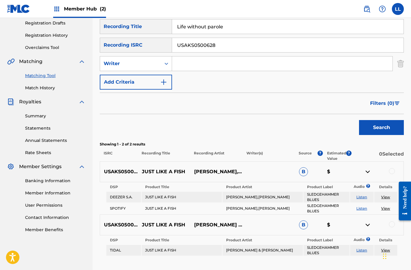
click at [198, 41] on input "USAKS0500628" at bounding box center [287, 45] width 231 height 14
paste input "9"
click at [385, 129] on button "Search" at bounding box center [381, 127] width 45 height 15
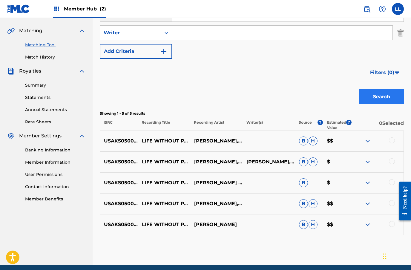
scroll to position [125, 0]
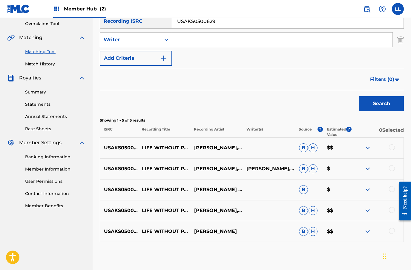
click at [365, 147] on img at bounding box center [367, 147] width 7 height 7
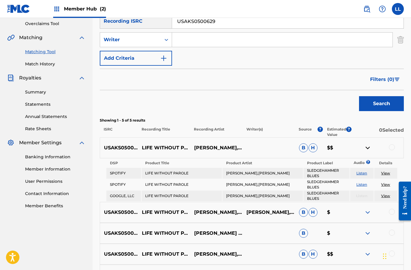
click at [364, 214] on img at bounding box center [367, 212] width 7 height 7
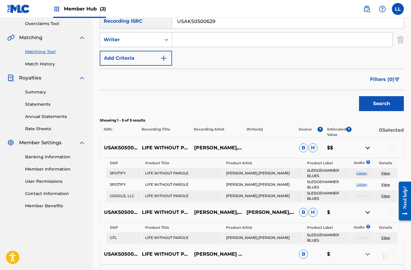
click at [365, 254] on img at bounding box center [367, 253] width 7 height 7
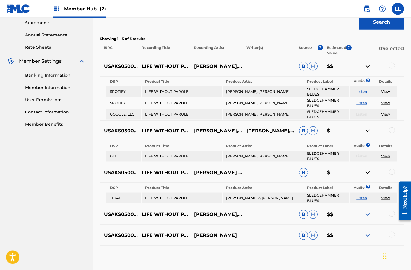
scroll to position [217, 0]
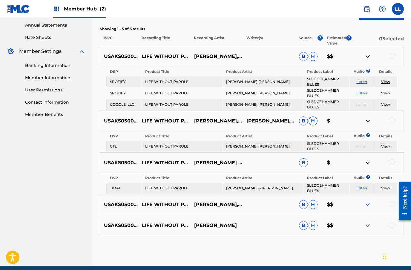
click at [369, 207] on img at bounding box center [367, 204] width 7 height 7
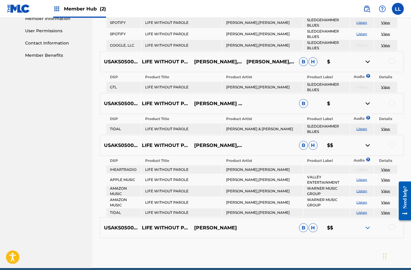
scroll to position [278, 0]
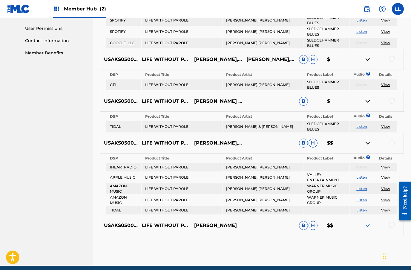
click at [367, 225] on img at bounding box center [367, 225] width 7 height 7
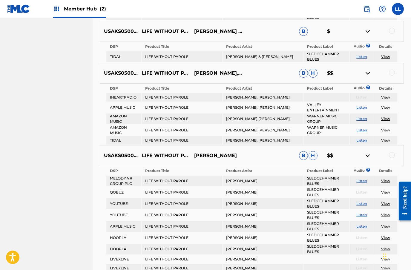
scroll to position [348, 0]
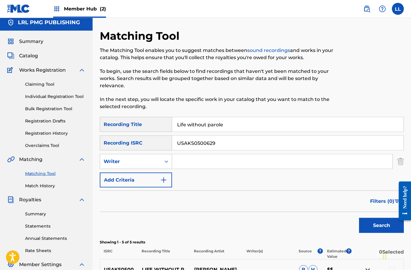
scroll to position [0, 0]
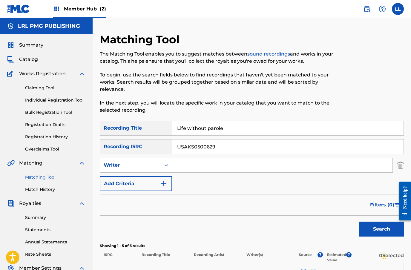
click at [202, 145] on input "USAKS0500629" at bounding box center [287, 146] width 231 height 14
click at [196, 145] on input "USAKS0500629" at bounding box center [287, 146] width 231 height 14
paste input "36"
type input "USAKS0500636"
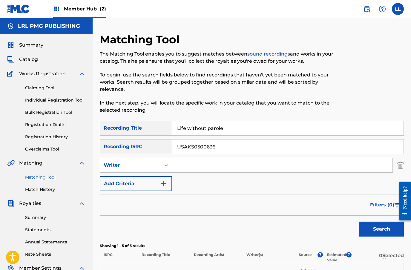
click at [188, 127] on input "Life without parole" at bounding box center [287, 128] width 231 height 14
click at [188, 126] on input "Life without parole" at bounding box center [287, 128] width 231 height 14
click at [187, 128] on input "Life without parole" at bounding box center [287, 128] width 231 height 14
type input "That So-called friend of mine"
click at [374, 229] on button "Search" at bounding box center [381, 228] width 45 height 15
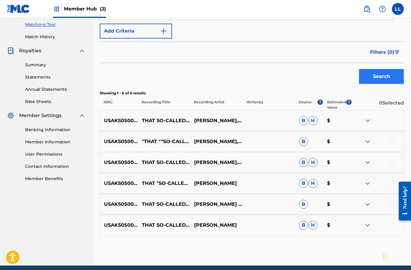
scroll to position [152, 0]
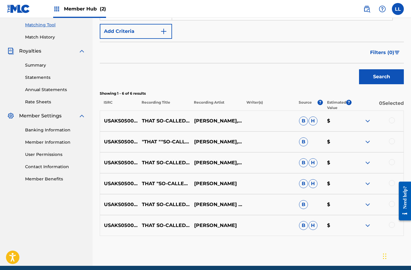
click at [365, 121] on img at bounding box center [367, 120] width 7 height 7
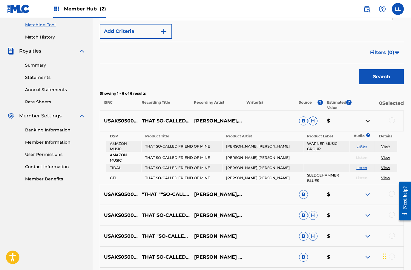
click at [365, 194] on img at bounding box center [367, 194] width 7 height 7
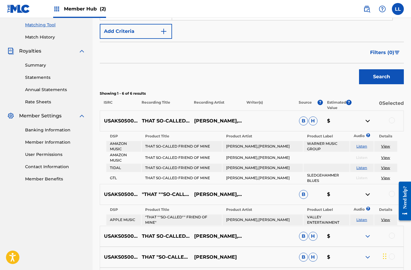
click at [364, 237] on img at bounding box center [367, 235] width 7 height 7
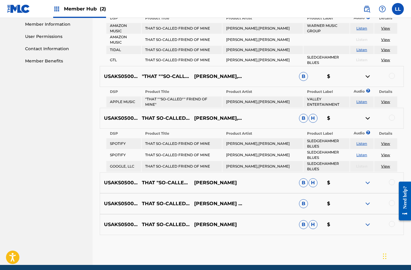
scroll to position [261, 0]
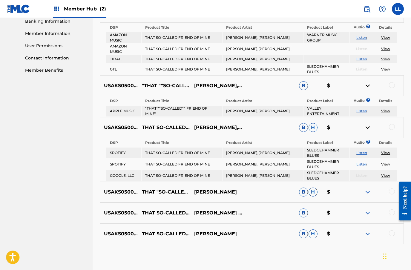
click at [362, 191] on div at bounding box center [377, 191] width 52 height 7
click at [369, 190] on img at bounding box center [367, 191] width 7 height 7
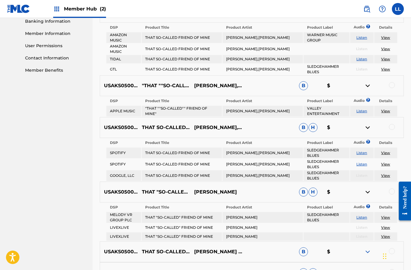
click at [369, 253] on img at bounding box center [367, 251] width 7 height 7
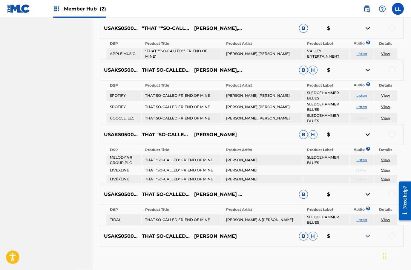
scroll to position [329, 0]
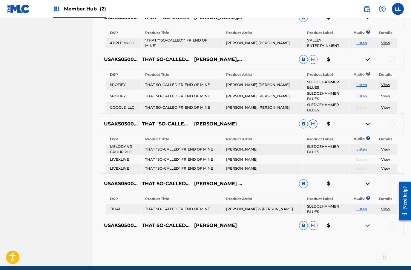
click at [367, 225] on img at bounding box center [367, 225] width 7 height 7
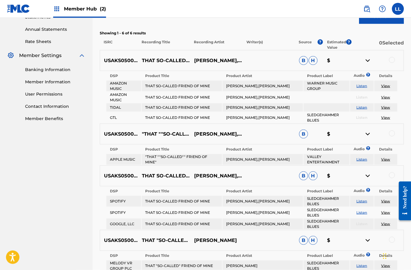
scroll to position [0, 0]
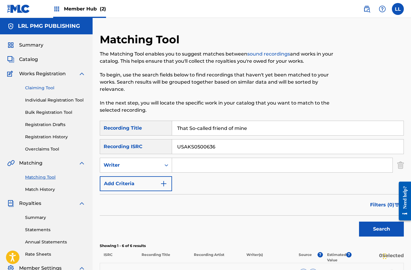
click at [50, 88] on link "Claiming Tool" at bounding box center [55, 88] width 60 height 6
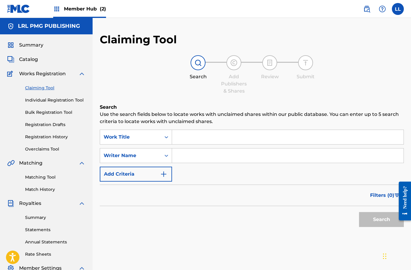
click at [184, 134] on input "Search Form" at bounding box center [287, 137] width 231 height 14
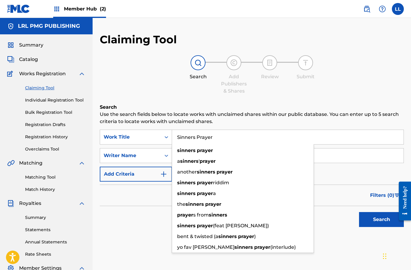
type input "Sinners Prayer"
click at [341, 159] on input "Search Form" at bounding box center [287, 155] width 231 height 14
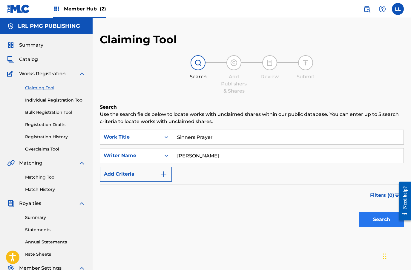
type input "[PERSON_NAME]"
click at [368, 218] on button "Search" at bounding box center [381, 219] width 45 height 15
click at [379, 215] on button "Search" at bounding box center [381, 219] width 45 height 15
